Goal: Task Accomplishment & Management: Manage account settings

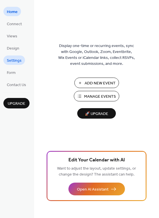
click at [19, 62] on span "Settings" at bounding box center [14, 61] width 15 height 6
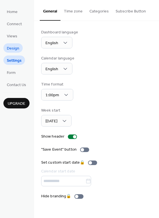
click at [14, 52] on link "Design" at bounding box center [12, 47] width 19 height 9
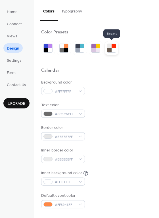
click at [113, 51] on div at bounding box center [113, 50] width 4 height 4
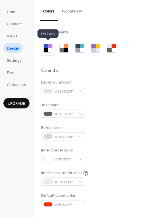
click at [48, 51] on div at bounding box center [50, 50] width 4 height 4
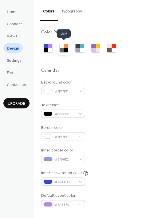
click at [67, 50] on div at bounding box center [66, 50] width 4 height 4
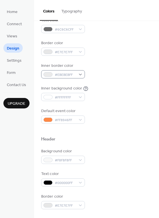
scroll to position [85, 0]
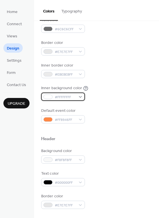
click at [66, 97] on span "#FFFFFFFF" at bounding box center [65, 97] width 21 height 6
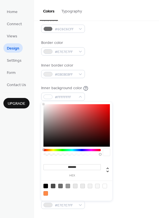
click at [106, 91] on div "Inner background color #FFFFFFFF" at bounding box center [96, 93] width 111 height 16
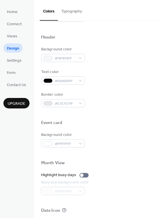
scroll to position [188, 0]
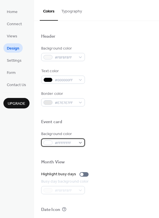
click at [71, 143] on span "#FFFFFFFF" at bounding box center [65, 143] width 21 height 6
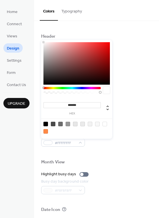
click at [60, 124] on div at bounding box center [60, 124] width 5 height 5
type input "*******"
click at [136, 84] on div "Background color #F8F8F8FF Text color #000000FF Border color #E7E7E7FF" at bounding box center [96, 76] width 111 height 61
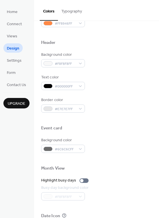
scroll to position [180, 0]
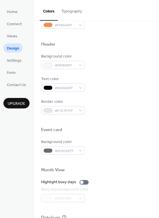
click at [59, 60] on div "Background color" at bounding box center [62, 57] width 43 height 6
click at [58, 64] on span "#F8F8F8FF" at bounding box center [65, 66] width 21 height 6
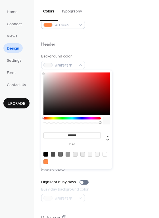
click at [54, 153] on div at bounding box center [53, 154] width 5 height 5
type input "*******"
click at [124, 64] on div "Background color #4A4A4AFF" at bounding box center [96, 62] width 111 height 16
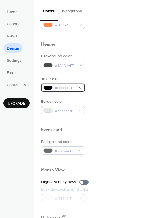
click at [60, 87] on span "#000000FF" at bounding box center [65, 88] width 21 height 6
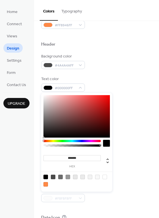
click at [66, 174] on div at bounding box center [77, 181] width 72 height 18
click at [46, 176] on div at bounding box center [45, 177] width 5 height 5
click at [93, 76] on div "Background color #4A4A4AFF Text color #000000FF Border color #E7E7E7FF" at bounding box center [96, 84] width 111 height 61
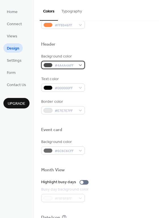
click at [67, 68] on span "#4A4A4AFF" at bounding box center [65, 66] width 21 height 6
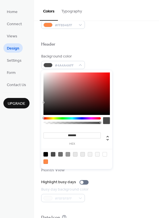
click at [60, 154] on div at bounding box center [60, 154] width 5 height 5
click at [67, 153] on div at bounding box center [68, 154] width 5 height 5
type input "*******"
click at [111, 50] on div at bounding box center [96, 51] width 111 height 5
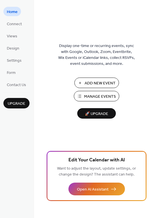
click at [100, 92] on button "Manage Events" at bounding box center [96, 96] width 45 height 10
click at [132, 11] on div "Display one-time or recurring events, sync with Google, Outlook, Zoom, Eventbri…" at bounding box center [96, 109] width 125 height 218
